Goal: Task Accomplishment & Management: Use online tool/utility

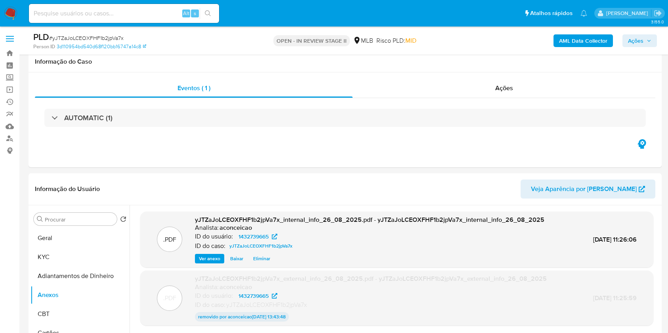
select select "10"
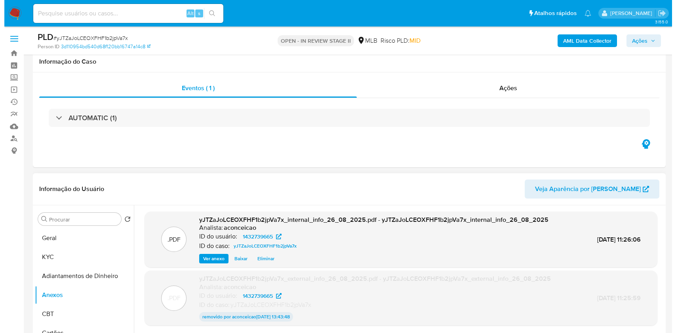
scroll to position [105, 0]
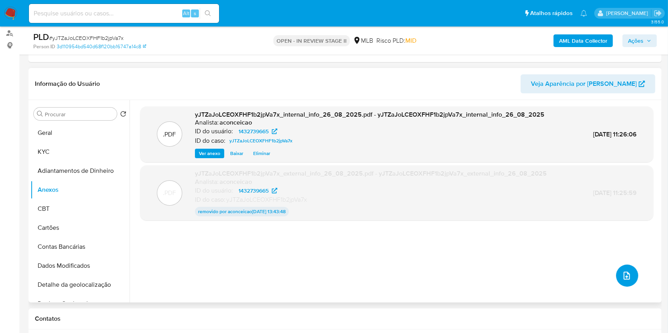
click at [628, 284] on button "upload-file" at bounding box center [627, 276] width 22 height 22
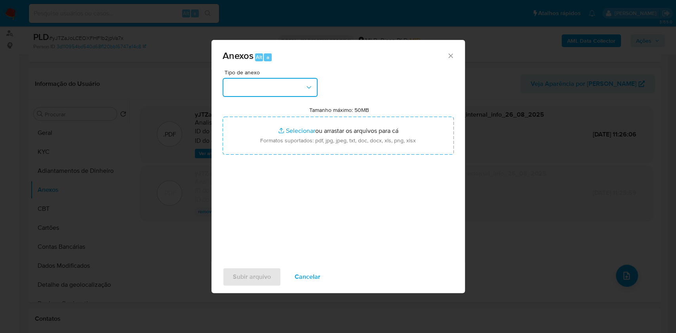
click at [292, 84] on button "button" at bounding box center [270, 87] width 95 height 19
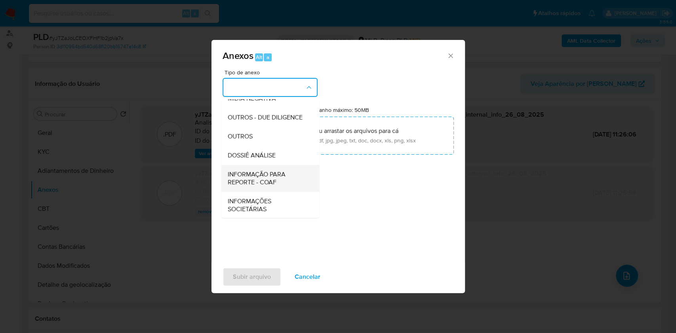
click at [274, 187] on span "INFORMAÇÃO PARA REPORTE - COAF" at bounding box center [267, 179] width 81 height 16
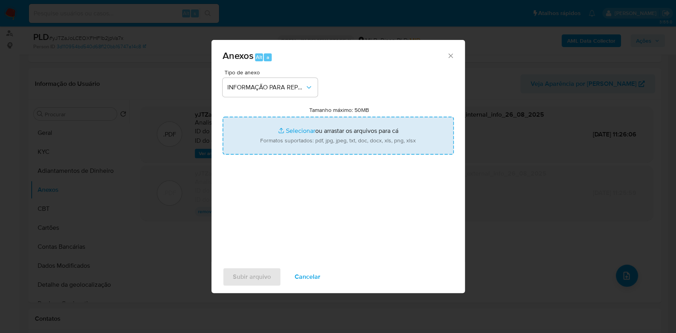
type input "C:\fakepath\Mulan 1432739665_Marcio de Oliveira 2025_08_20_17_18_07.pdf"
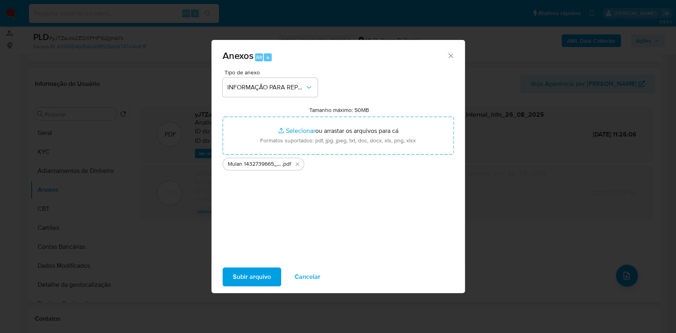
click at [257, 278] on span "Subir arquivo" at bounding box center [252, 276] width 38 height 17
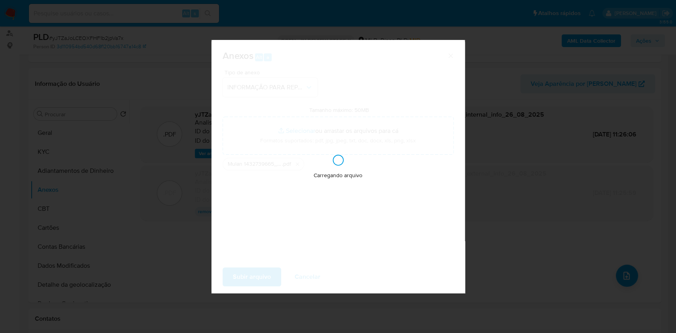
click at [546, 161] on div "Anexos Alt a Tipo de anexo INFORMAÇÃO PARA REPORTE - COAF Tamanho máximo: 50MB …" at bounding box center [338, 166] width 676 height 333
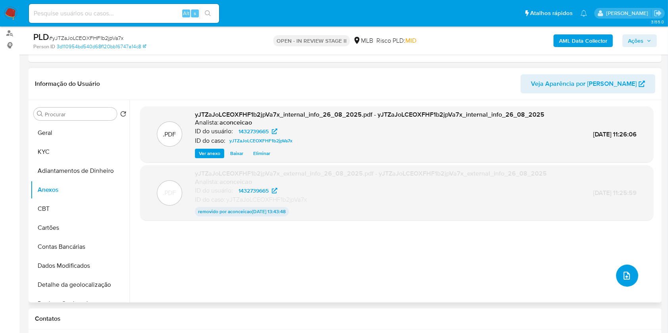
click at [624, 269] on button "upload-file" at bounding box center [627, 276] width 22 height 22
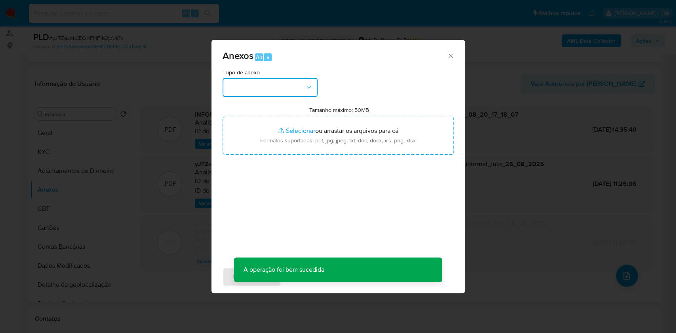
click at [251, 90] on button "button" at bounding box center [270, 87] width 95 height 19
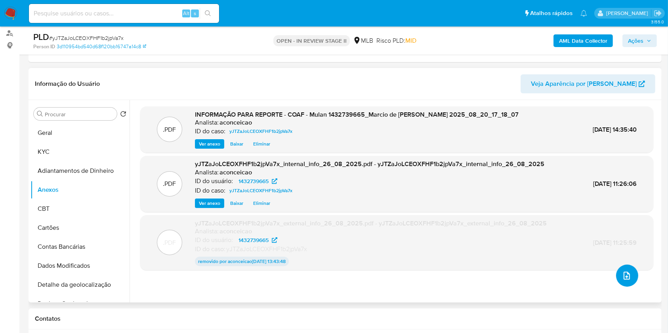
click at [621, 280] on button "upload-file" at bounding box center [627, 276] width 22 height 22
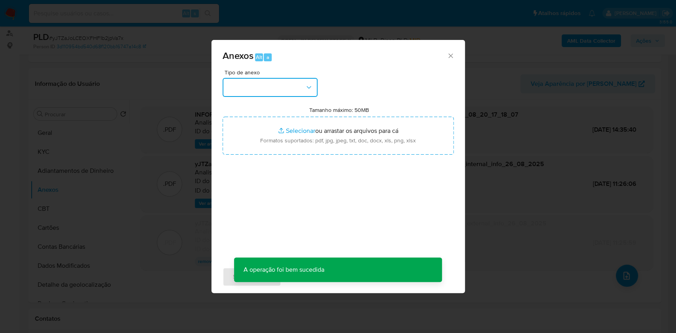
click at [250, 89] on button "button" at bounding box center [270, 87] width 95 height 19
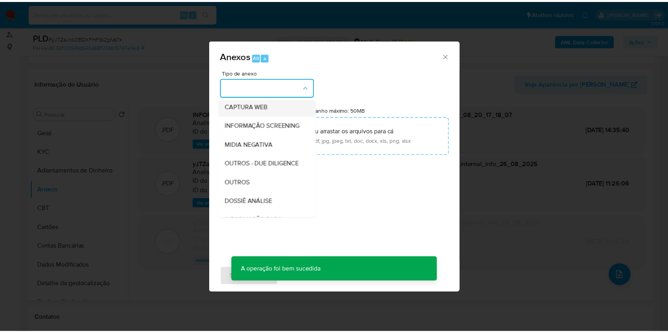
scroll to position [122, 0]
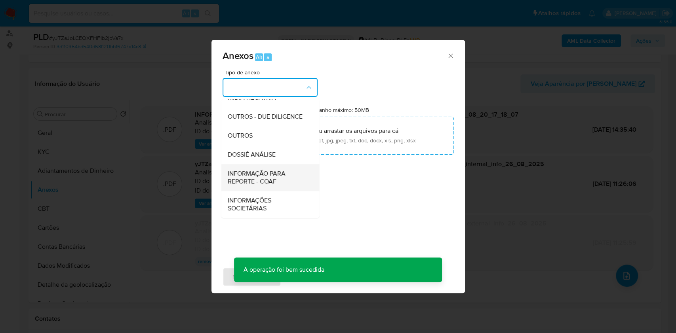
click at [279, 173] on span "INFORMAÇÃO PARA REPORTE - COAF" at bounding box center [267, 178] width 81 height 16
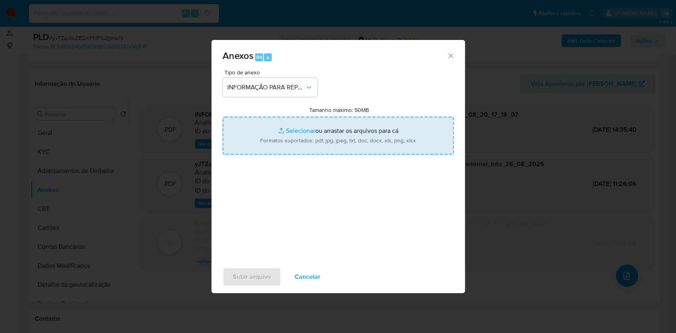
type input "C:\fakepath\SAR - XXXX - CPF 03746217725 - MARCIO DE OLIVEIRA.pdf"
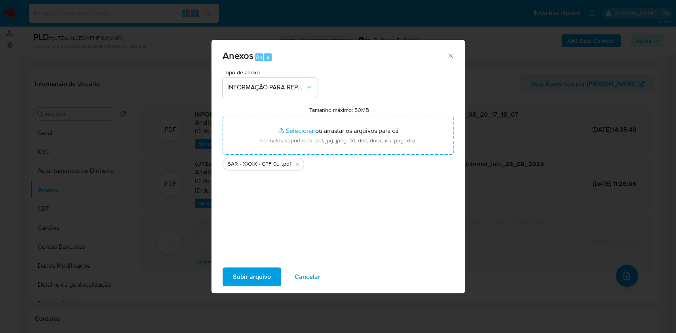
click at [253, 280] on span "Subir arquivo" at bounding box center [252, 276] width 38 height 17
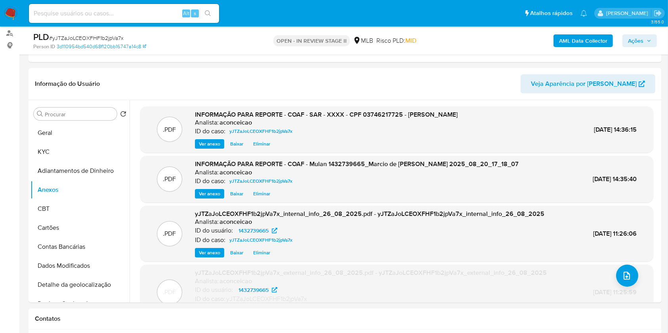
click at [648, 42] on icon "button" at bounding box center [648, 40] width 5 height 5
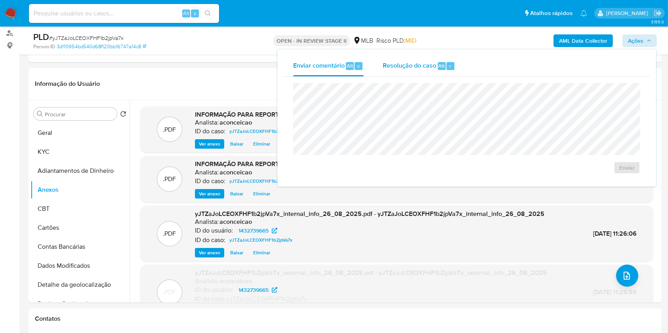
click at [443, 68] on span "Alt" at bounding box center [441, 66] width 6 height 8
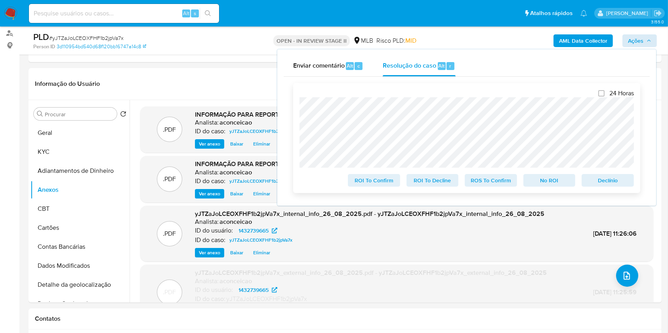
click at [488, 186] on span "ROS To Confirm" at bounding box center [490, 180] width 41 height 11
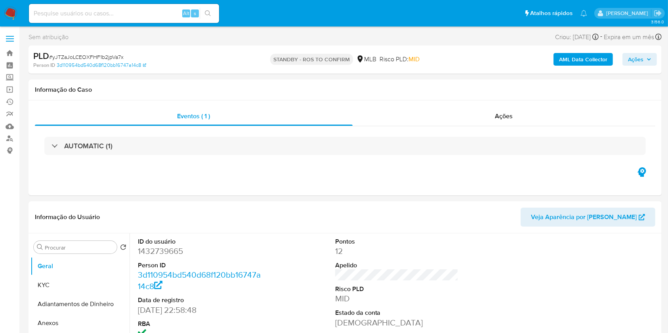
select select "10"
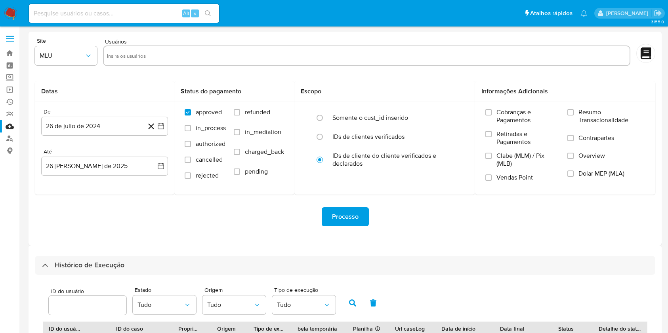
select select "25"
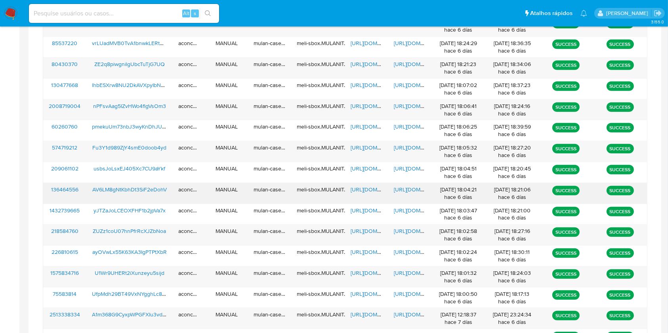
click at [369, 187] on span "https://docs.google.com/spreadsheets/d/1c-vsQH5DNMDfJdBZIt0eNql3M89ljaSFrLNIzt0…" at bounding box center [377, 190] width 55 height 8
click at [406, 186] on span "https://docs.google.com/document/d/13JVUC6YoIBPUhOuvz_Sx3OY4sLnk0eqyrre2Sab6rKU…" at bounding box center [421, 190] width 55 height 8
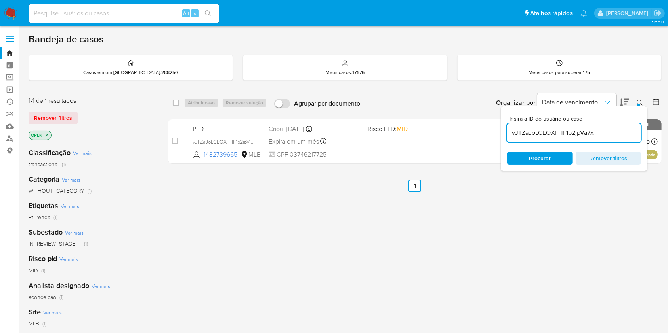
click at [566, 132] on input "yJTZaJoLCEOXFHF1b2jpVa7x" at bounding box center [574, 133] width 134 height 10
paste input "AV6LM8gNtKbhDt3SiF2eDohV"
type input "AV6LM8gNtKbhDt3SiF2eDohV"
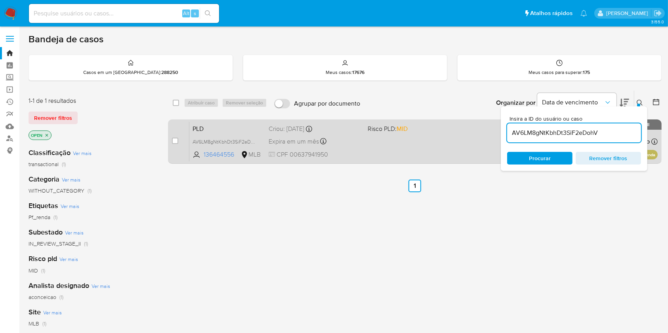
click at [446, 148] on div "PLD AV6LM8gNtKbhDt3SiF2eDohV 136464556 MLB Risco PLD: MID Criou: 12/08/2025 Cri…" at bounding box center [423, 142] width 468 height 40
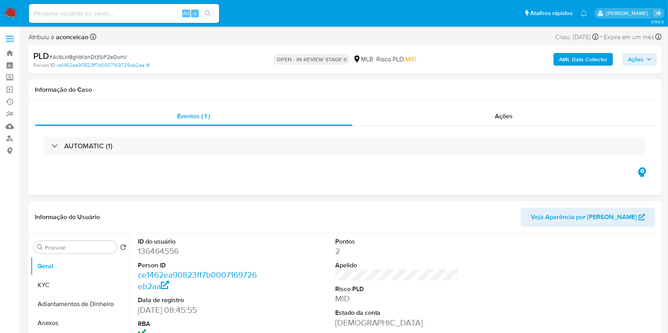
select select "10"
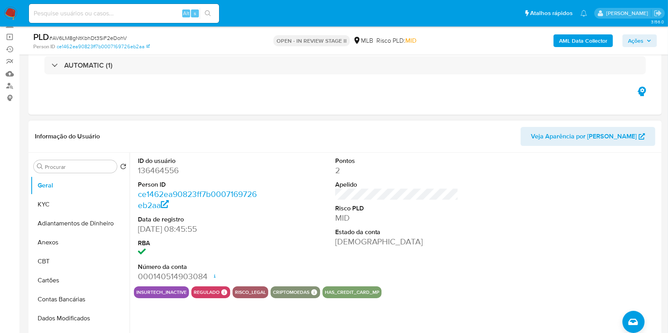
scroll to position [105, 0]
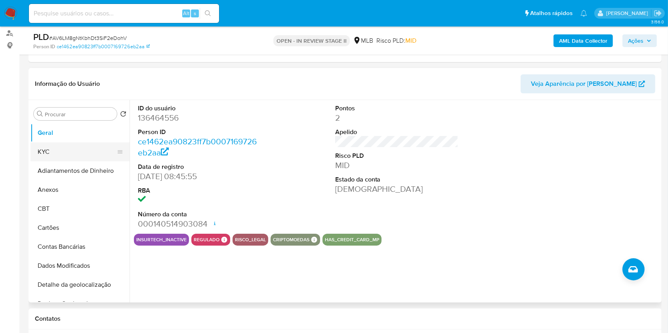
click at [74, 157] on button "KYC" at bounding box center [76, 152] width 93 height 19
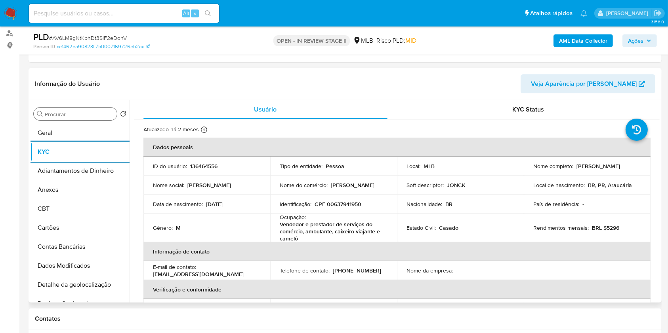
click at [70, 114] on input "Procurar" at bounding box center [79, 114] width 69 height 7
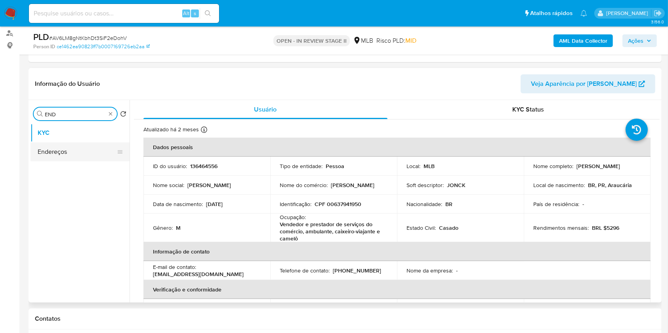
type input "END"
click at [74, 153] on button "Endereços" at bounding box center [76, 152] width 93 height 19
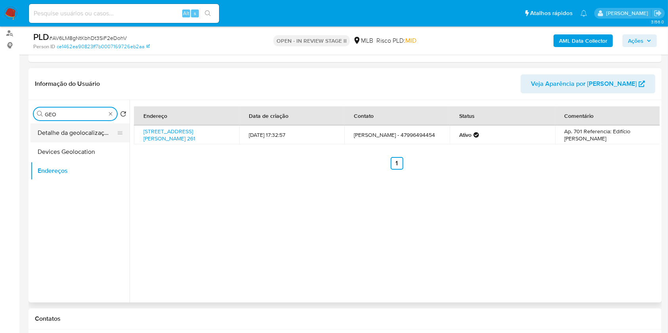
type input "GEO"
click at [94, 133] on button "Detalhe da geolocalização" at bounding box center [76, 133] width 93 height 19
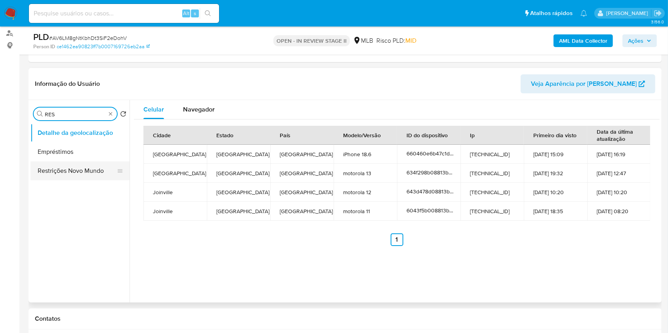
type input "RES"
click at [90, 166] on button "Restrições Novo Mundo" at bounding box center [79, 171] width 99 height 19
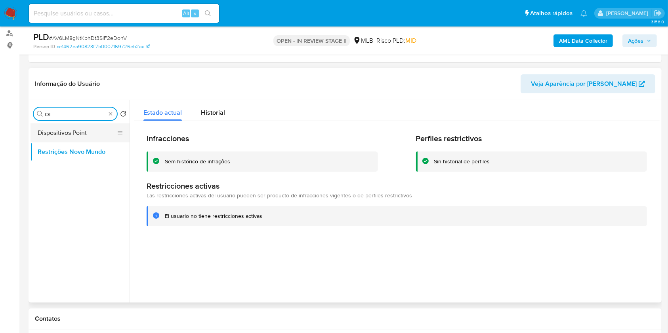
type input "OI"
click at [99, 132] on button "Dispositivos Point" at bounding box center [76, 133] width 93 height 19
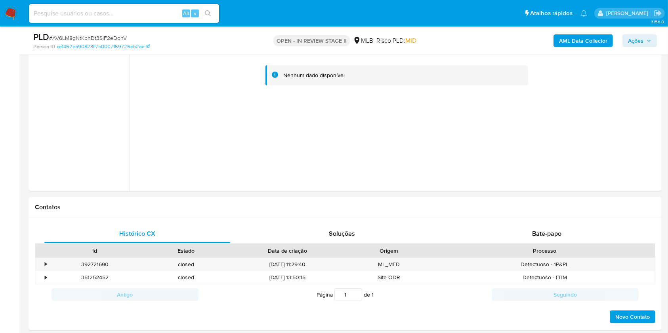
scroll to position [158, 0]
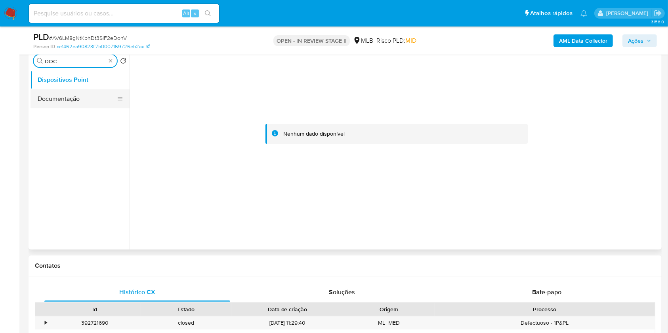
type input "DOC"
drag, startPoint x: 97, startPoint y: 89, endPoint x: 98, endPoint y: 93, distance: 4.0
click at [97, 89] on button "Documentação" at bounding box center [79, 98] width 99 height 19
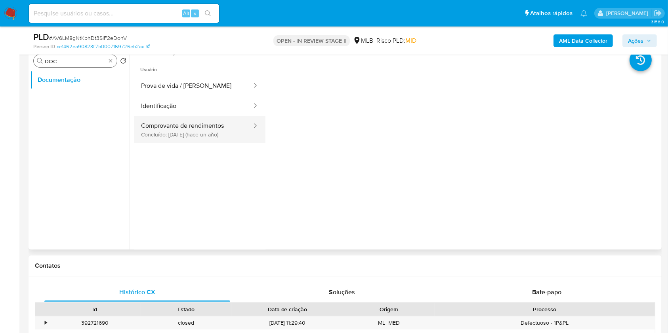
click at [203, 122] on button "Comprovante de rendimentos Concluído: [DATE] (hace un año)" at bounding box center [193, 129] width 119 height 27
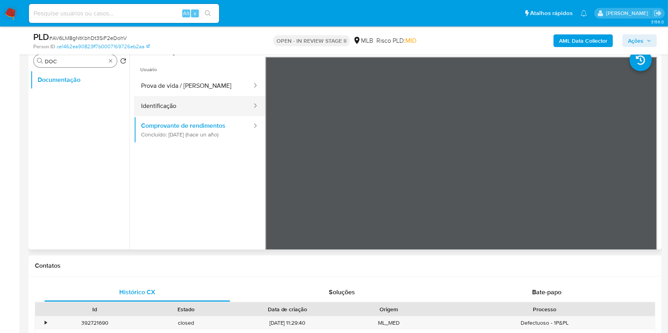
click at [171, 109] on button "Identificação" at bounding box center [193, 106] width 119 height 20
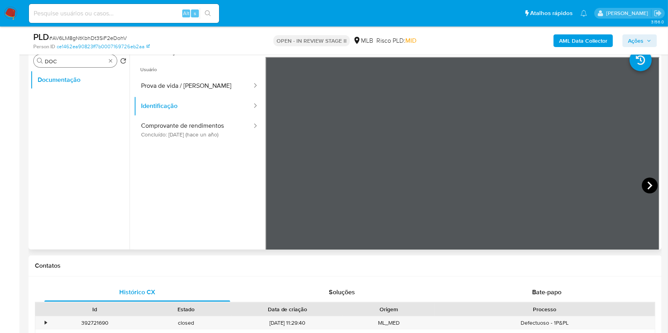
click at [647, 183] on icon at bounding box center [649, 186] width 5 height 8
click at [171, 89] on button "Prova de vida / [PERSON_NAME]" at bounding box center [193, 86] width 119 height 20
click at [585, 38] on b "AML Data Collector" at bounding box center [583, 40] width 48 height 13
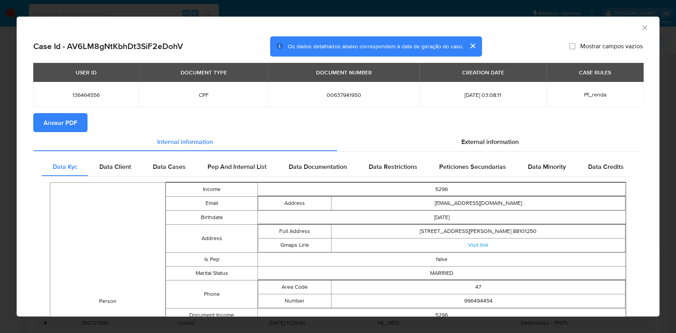
click at [55, 116] on span "Anexar PDF" at bounding box center [61, 122] width 34 height 17
click at [641, 28] on icon "Fechar a janela" at bounding box center [645, 28] width 8 height 8
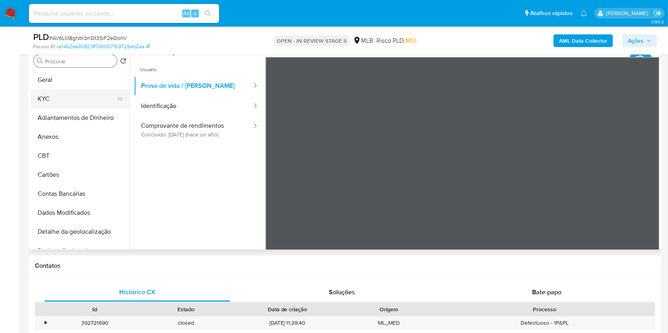
click at [97, 104] on button "KYC" at bounding box center [76, 98] width 93 height 19
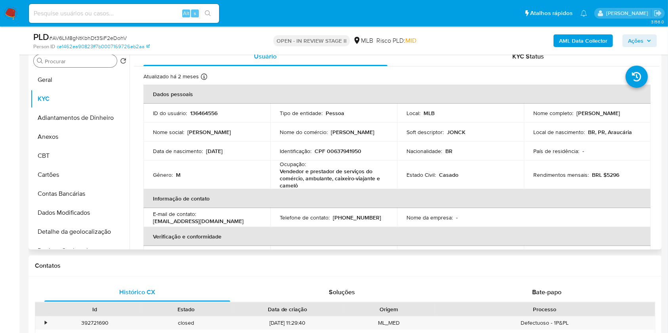
click at [345, 150] on p "CPF 00637941950" at bounding box center [337, 151] width 47 height 7
copy p "00637941950"
